Goal: Task Accomplishment & Management: Manage account settings

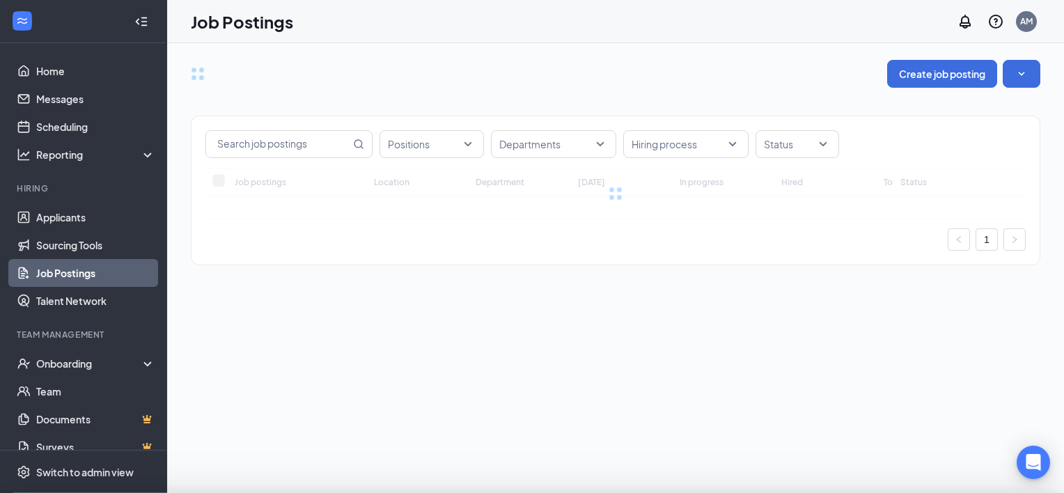
type input "Customer Service Representative"
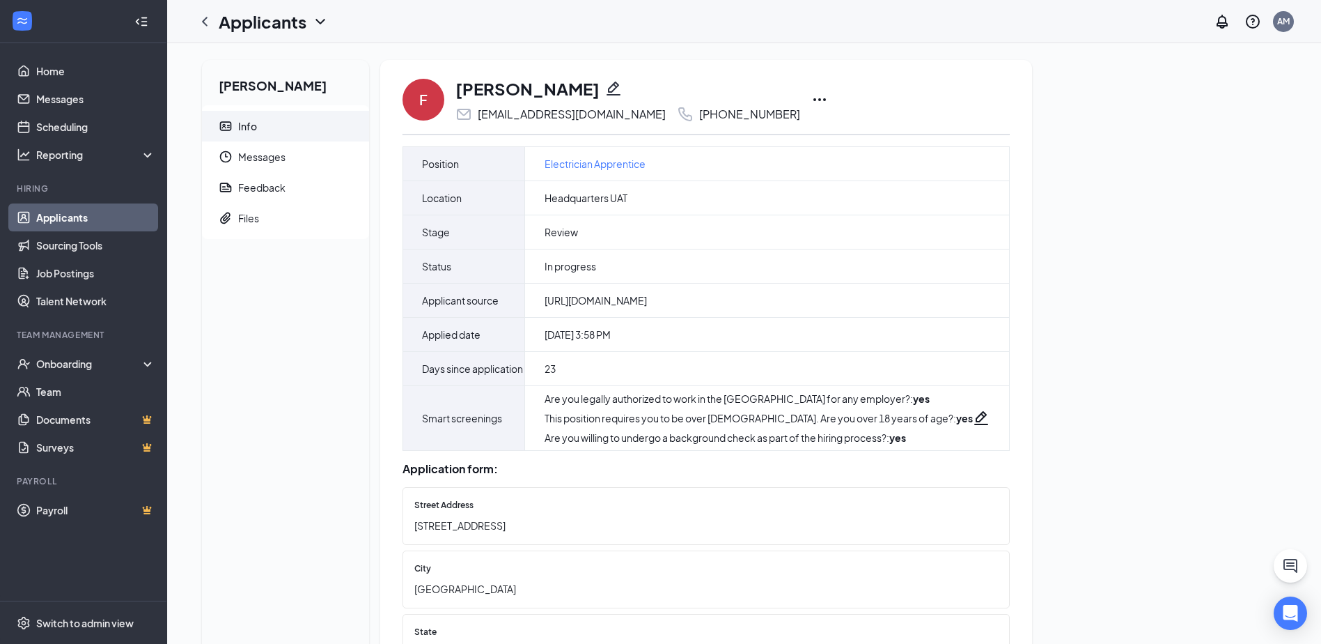
click at [812, 99] on icon "Ellipses" at bounding box center [820, 99] width 17 height 17
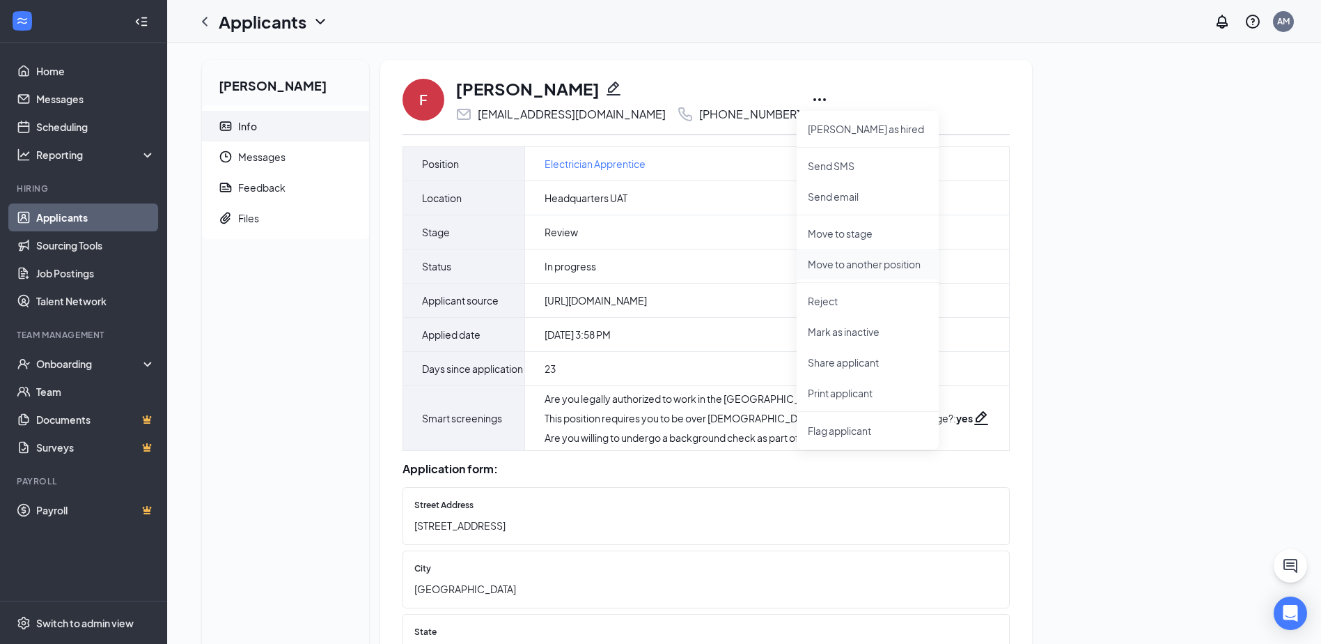
click at [885, 259] on p "Move to another position" at bounding box center [868, 264] width 120 height 14
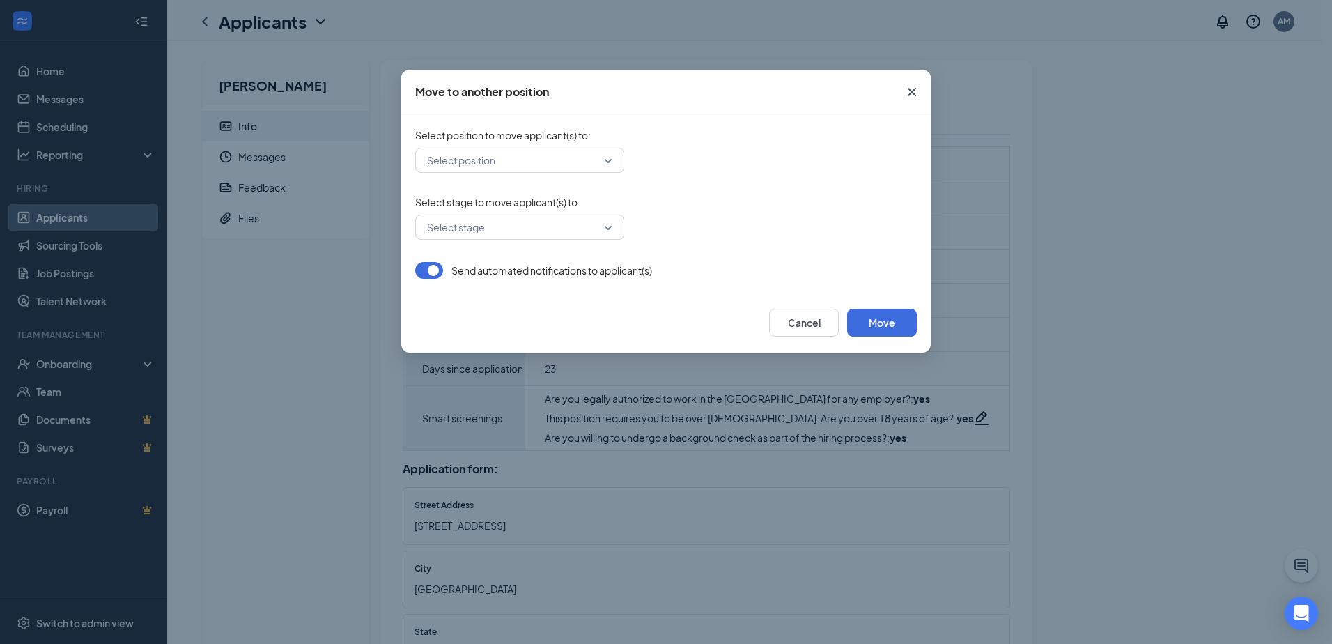
click at [509, 156] on input "search" at bounding box center [515, 160] width 183 height 24
type input "jessu"
click at [520, 187] on div "Plumbing Entry Level Management Trainee (MD Plumbing [PERSON_NAME])" at bounding box center [519, 197] width 209 height 32
click at [533, 231] on input "search" at bounding box center [515, 227] width 183 height 24
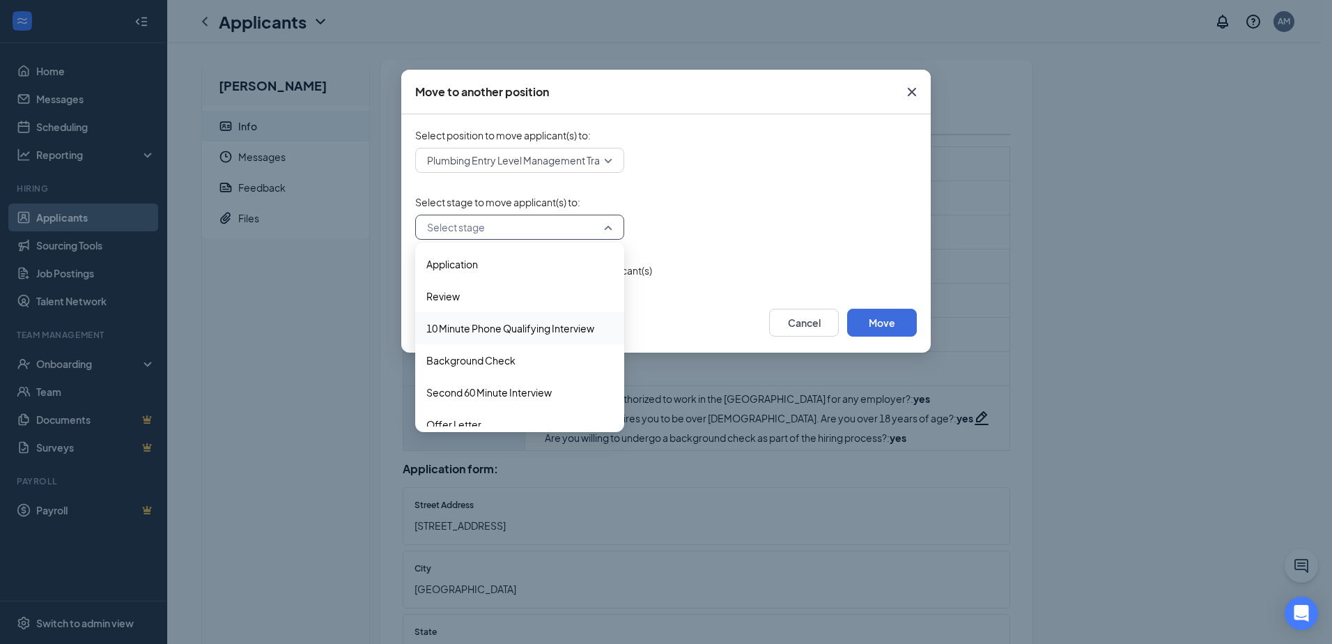
click at [532, 320] on span "10 Minute Phone Qualifying Interview" at bounding box center [510, 327] width 168 height 15
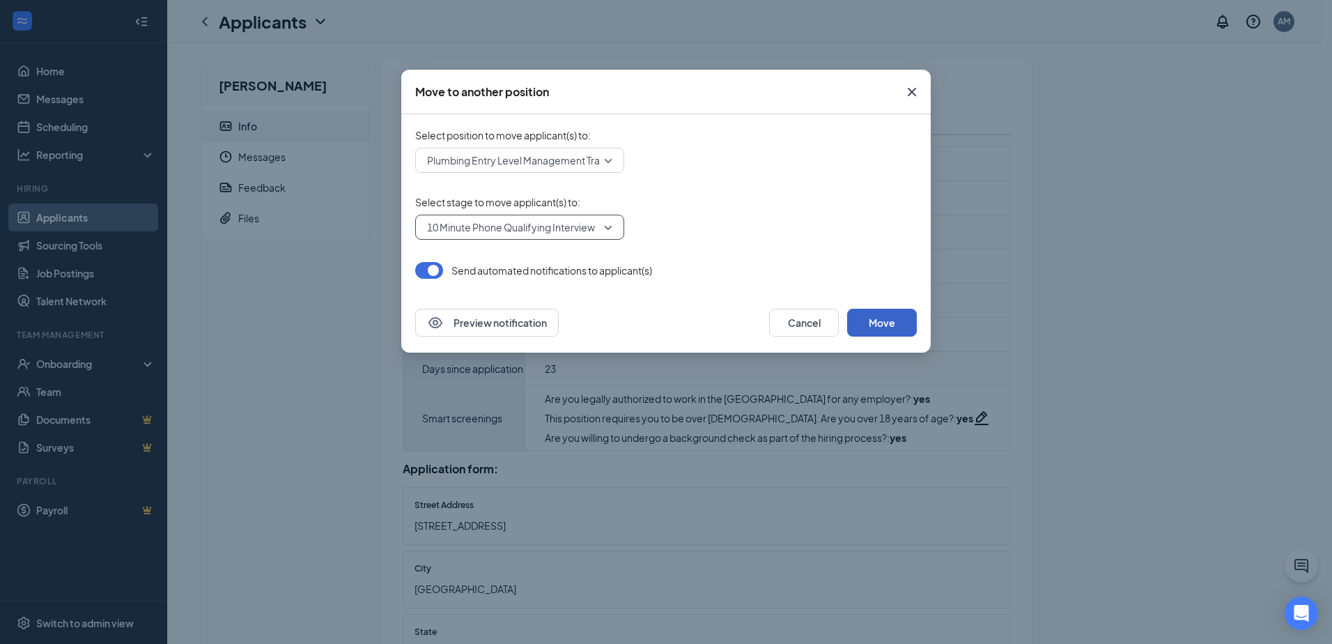
click at [901, 325] on button "Move" at bounding box center [882, 323] width 70 height 28
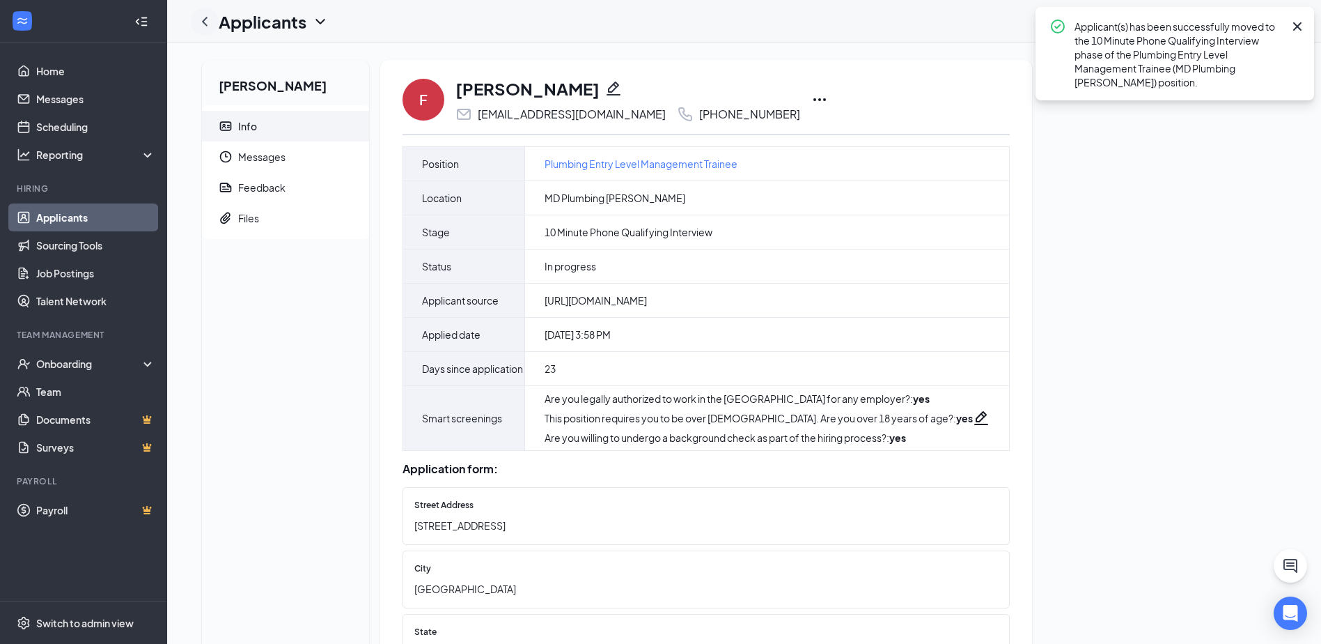
click at [210, 28] on icon "ChevronLeft" at bounding box center [204, 21] width 17 height 17
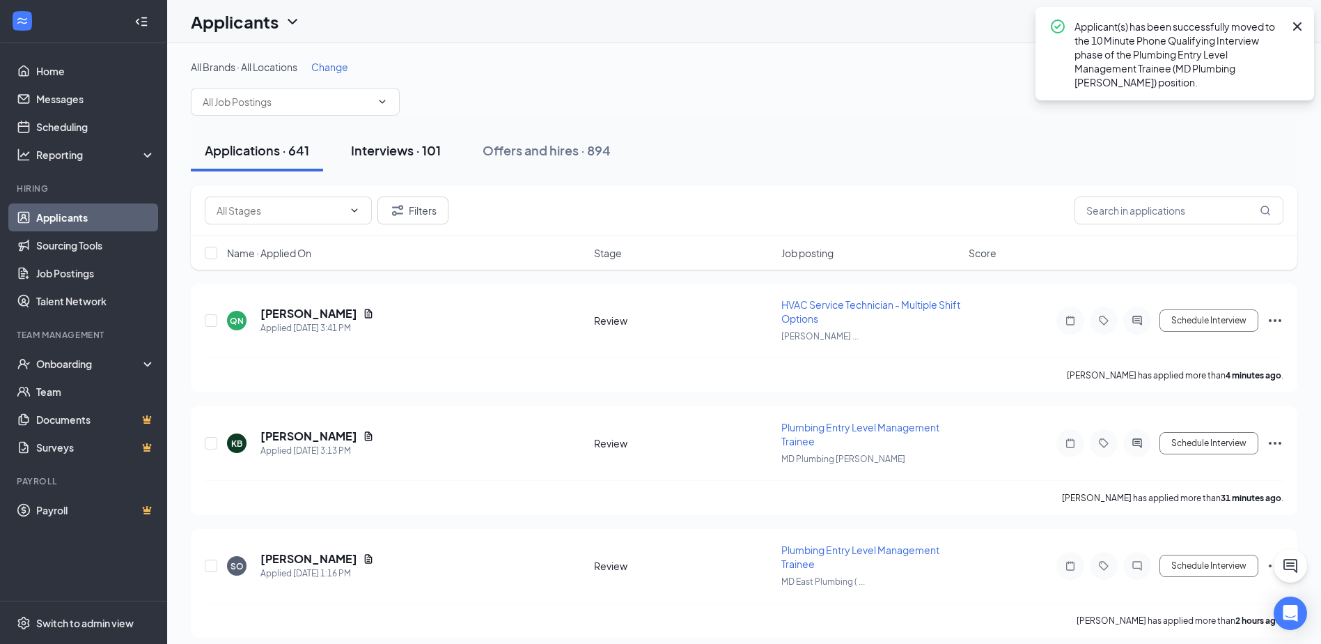
click at [400, 162] on button "Interviews · 101" at bounding box center [396, 151] width 118 height 42
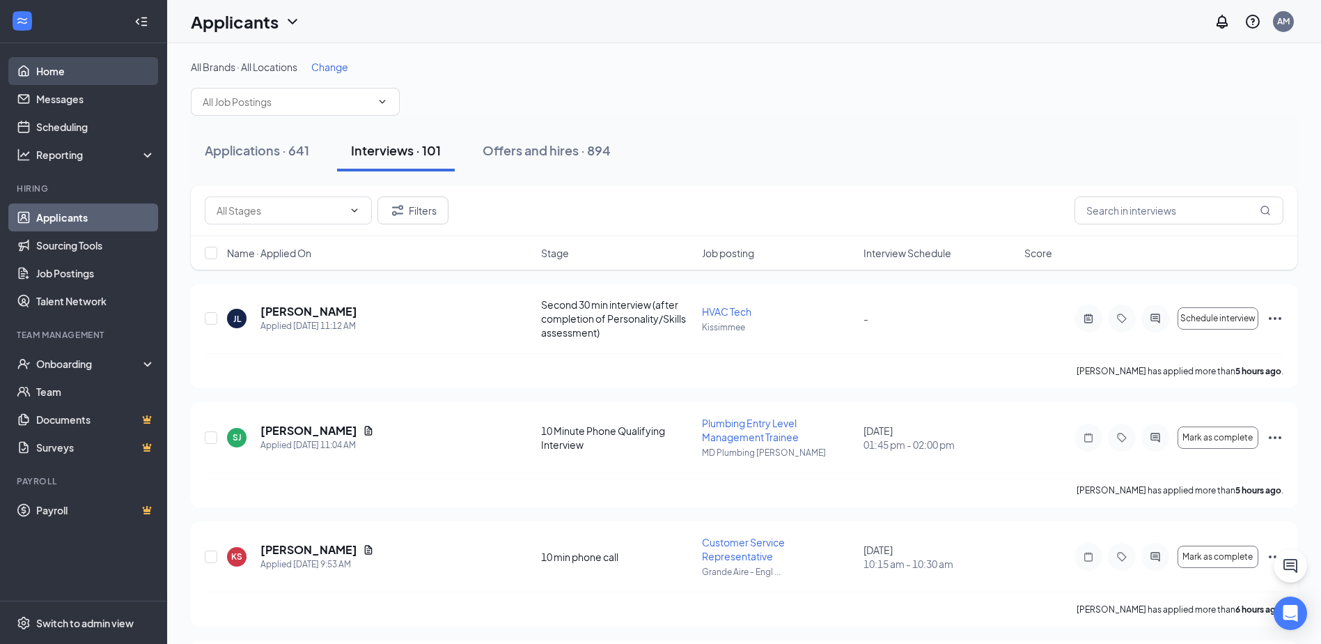
click at [56, 71] on link "Home" at bounding box center [95, 71] width 119 height 28
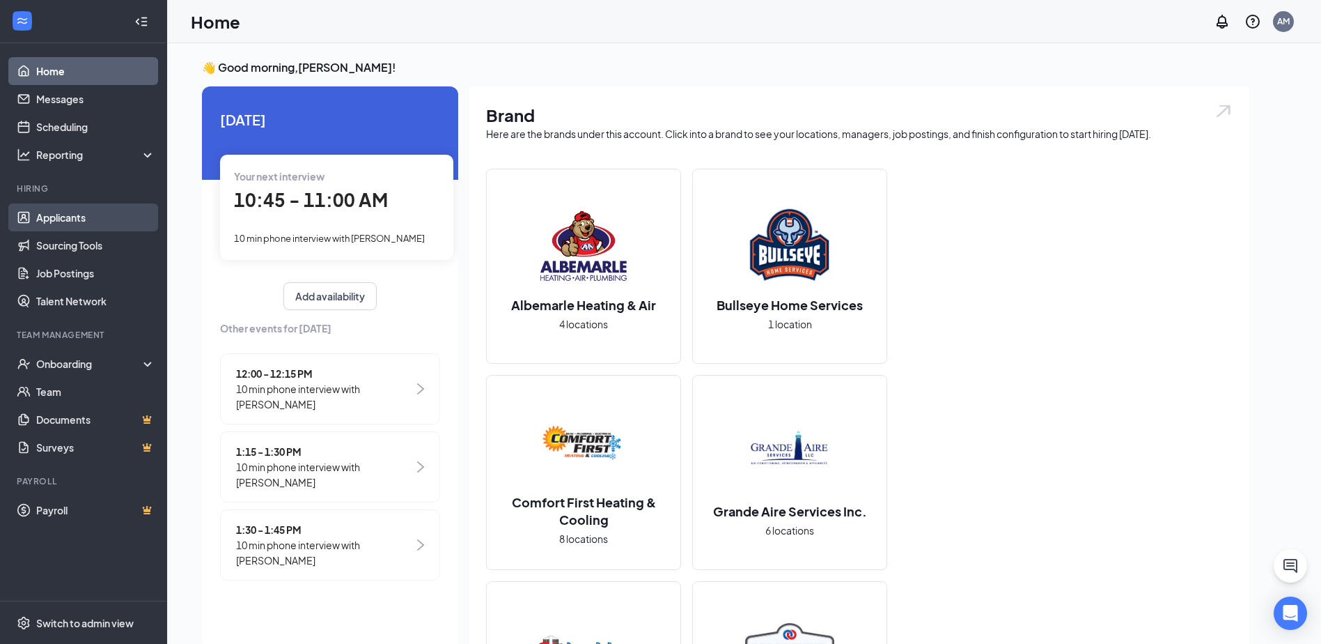
click at [83, 211] on link "Applicants" at bounding box center [95, 217] width 119 height 28
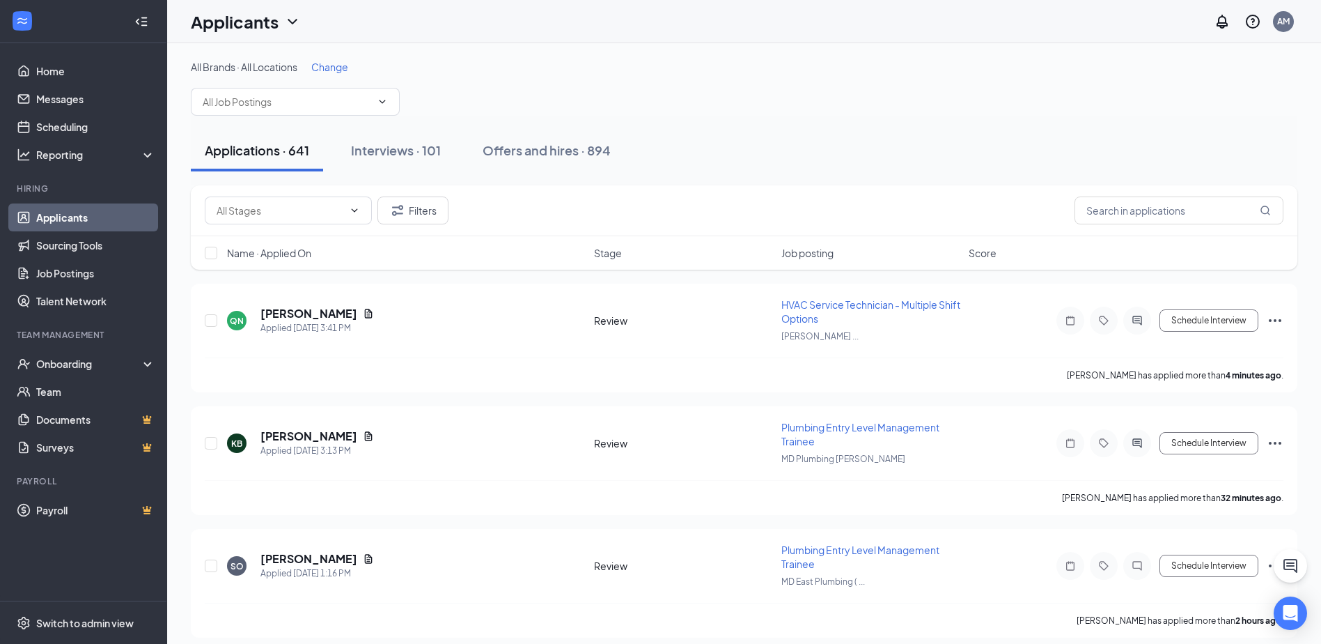
click at [1146, 225] on div "Filters" at bounding box center [744, 210] width 1107 height 51
click at [1146, 219] on input "text" at bounding box center [1179, 210] width 209 height 28
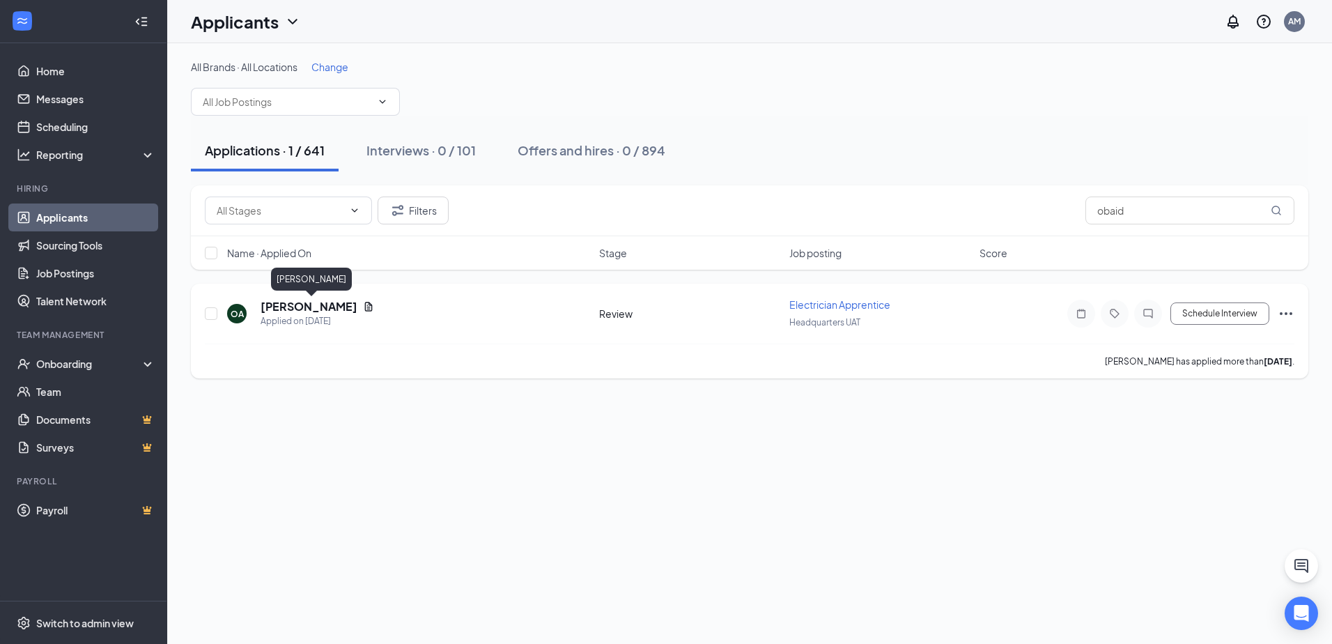
click at [298, 305] on h5 "[PERSON_NAME]" at bounding box center [309, 306] width 97 height 15
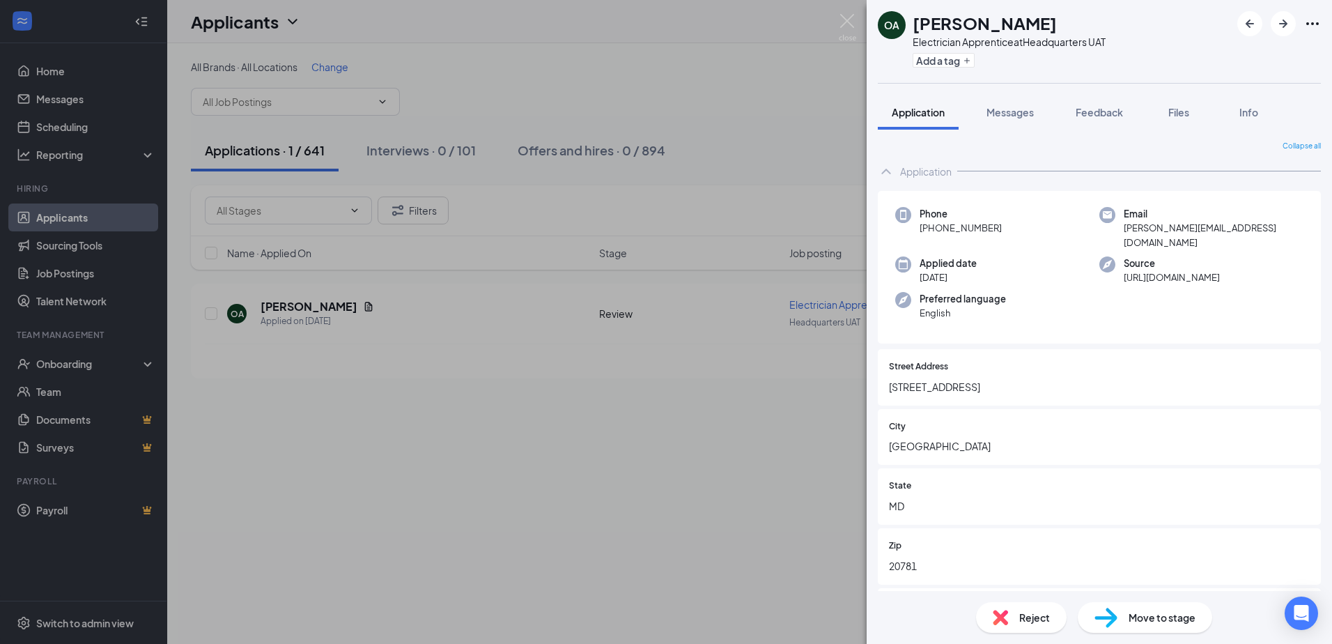
click at [682, 284] on div "OA [PERSON_NAME] Electrician Apprentice at Headquarters UAT Add a tag Applicati…" at bounding box center [666, 322] width 1332 height 644
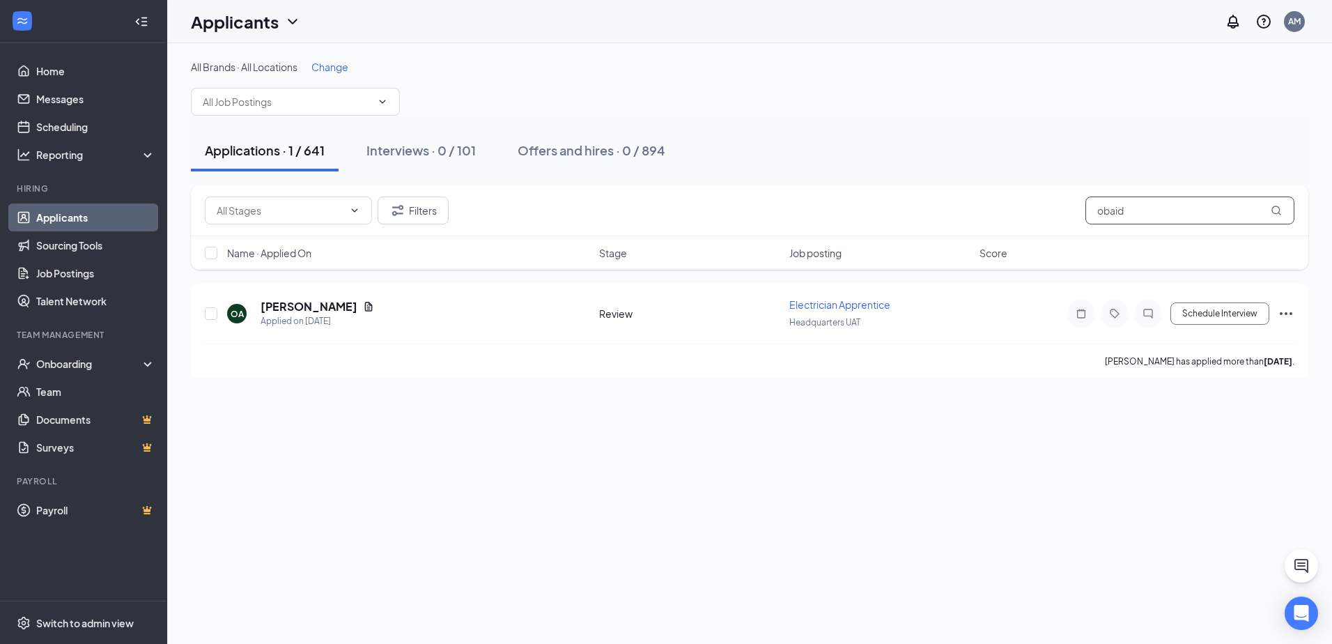
click at [1165, 210] on input "obaid" at bounding box center [1189, 210] width 209 height 28
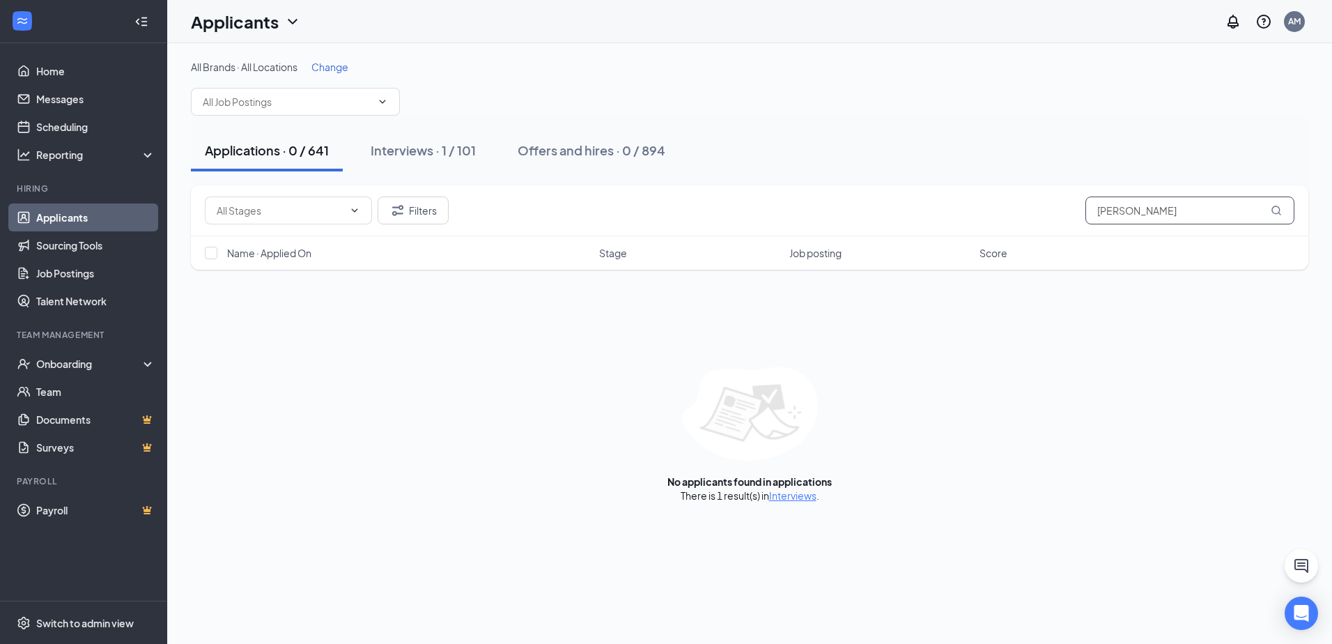
type input "[PERSON_NAME]"
click at [493, 151] on div "Applications · 0 / 641 Interviews · 1 / 101 Offers and hires · 0 / 894" at bounding box center [749, 151] width 1117 height 42
click at [457, 152] on div "Interviews · 1 / 101" at bounding box center [423, 149] width 105 height 17
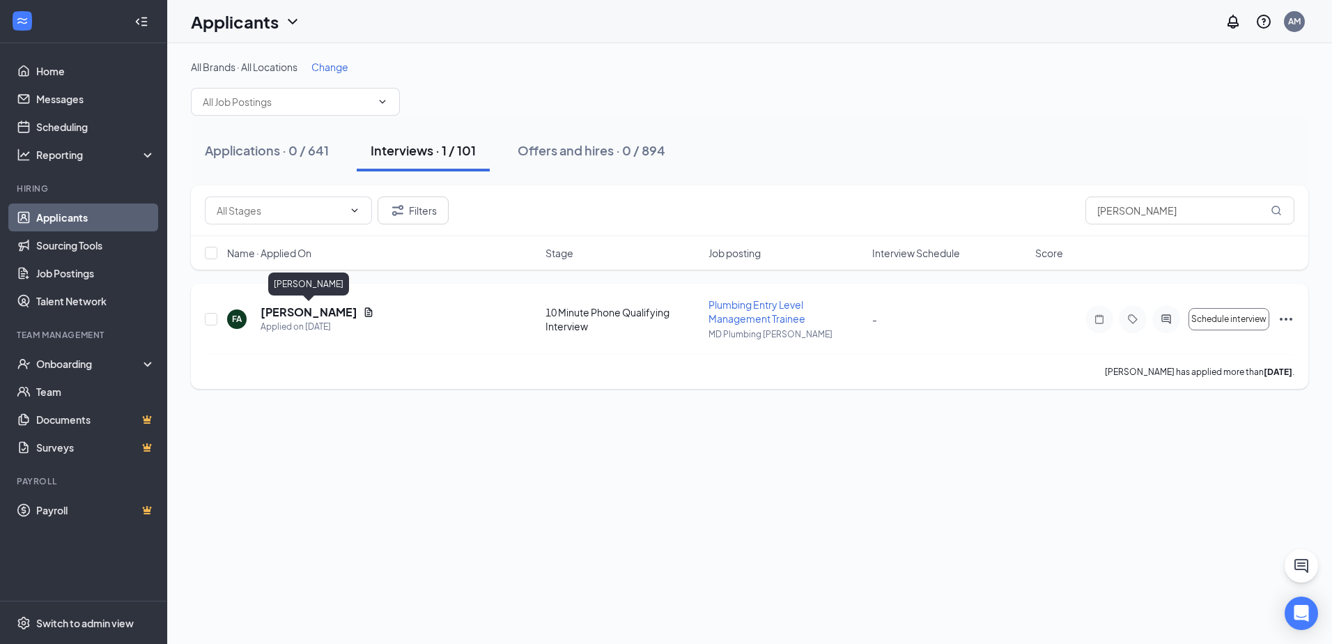
click at [317, 316] on h5 "[PERSON_NAME]" at bounding box center [309, 311] width 97 height 15
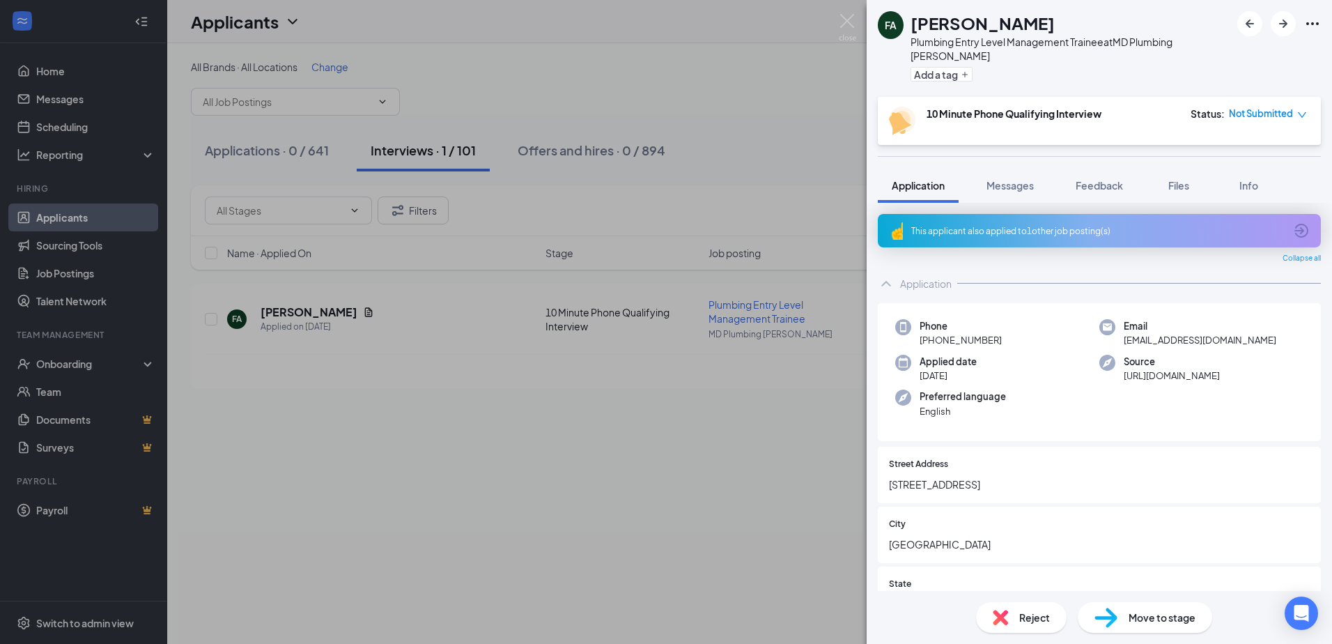
click at [400, 313] on div "FA [PERSON_NAME] Plumbing Entry Level Management Trainee at [GEOGRAPHIC_DATA] P…" at bounding box center [666, 322] width 1332 height 644
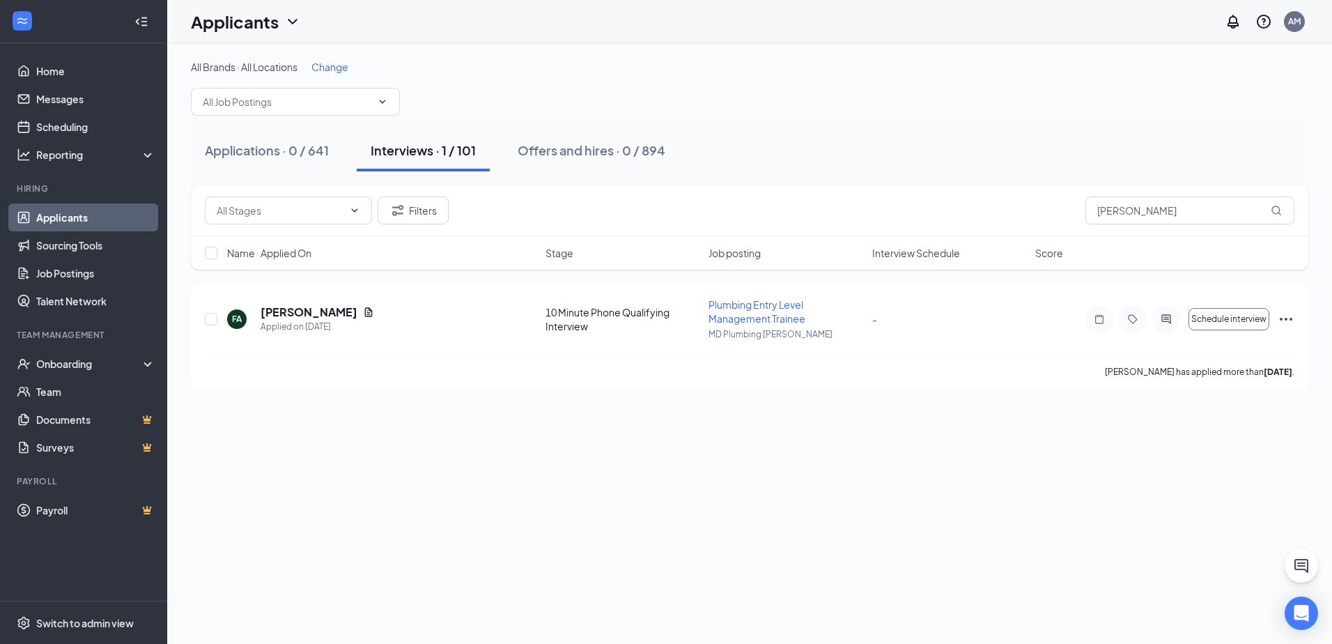
click at [1237, 227] on div "Filters [PERSON_NAME]" at bounding box center [749, 210] width 1117 height 51
click at [1206, 215] on input "[PERSON_NAME]" at bounding box center [1189, 210] width 209 height 28
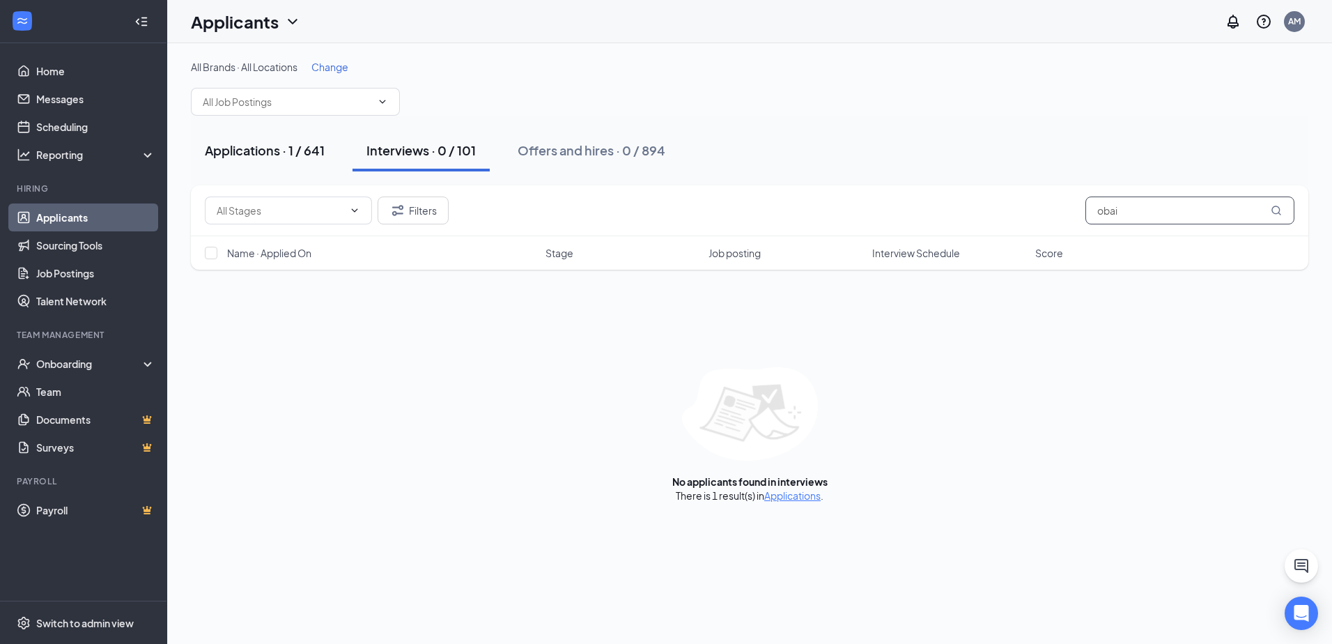
type input "obai"
click at [294, 150] on div "Applications · 1 / 641" at bounding box center [265, 149] width 120 height 17
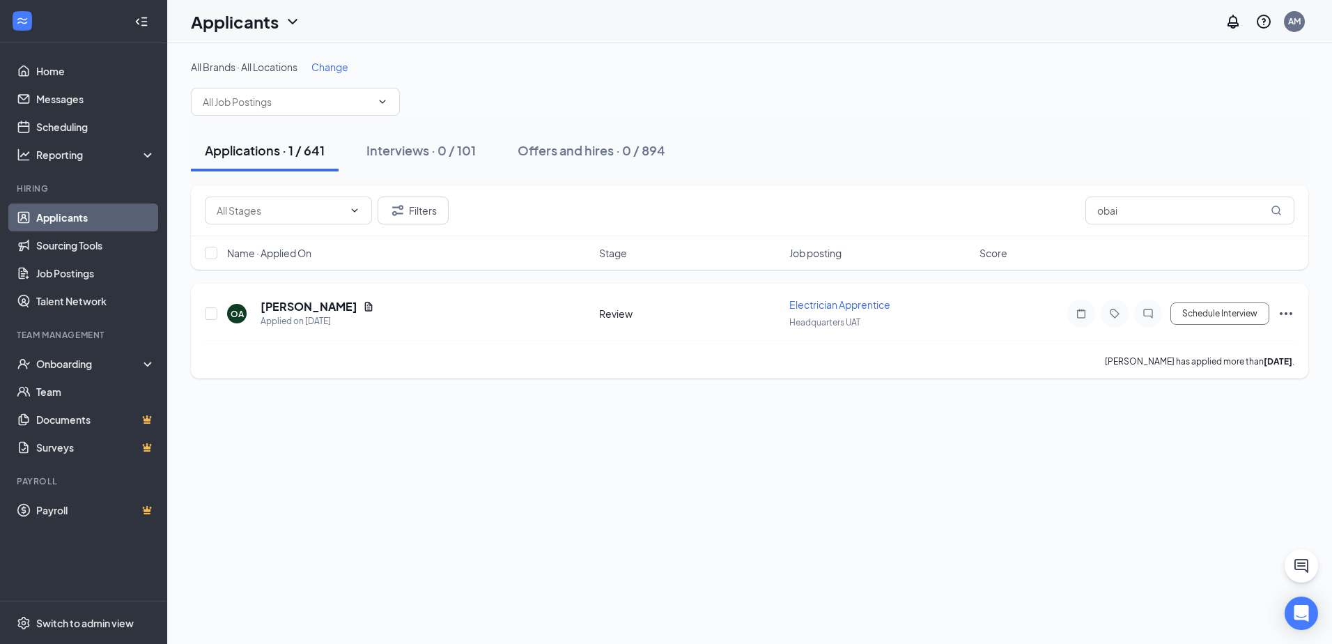
click at [313, 307] on h5 "[PERSON_NAME]" at bounding box center [309, 306] width 97 height 15
